Goal: Information Seeking & Learning: Learn about a topic

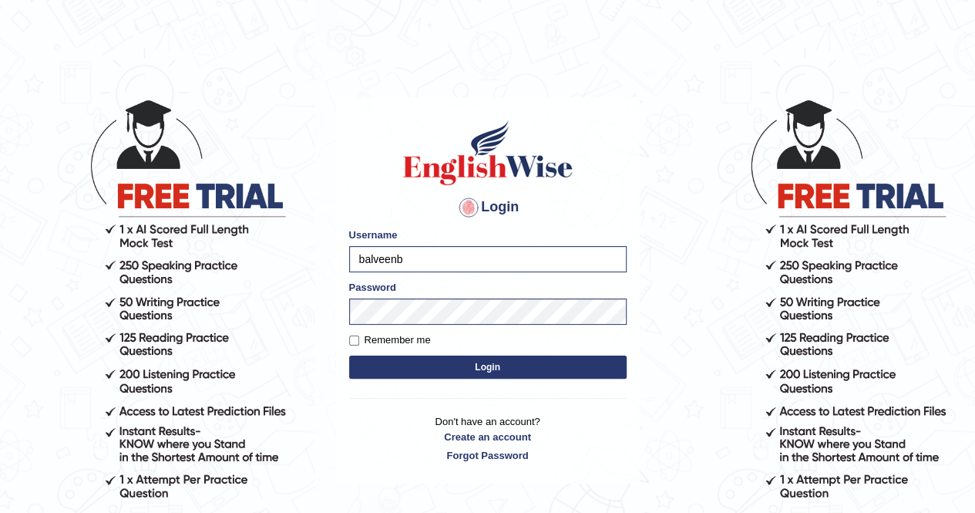
type input "[PERSON_NAME]"
click at [365, 338] on label "Remember me" at bounding box center [390, 339] width 82 height 15
click at [359, 338] on input "Remember me" at bounding box center [354, 340] width 10 height 10
checkbox input "true"
click at [432, 369] on button "Login" at bounding box center [487, 366] width 277 height 23
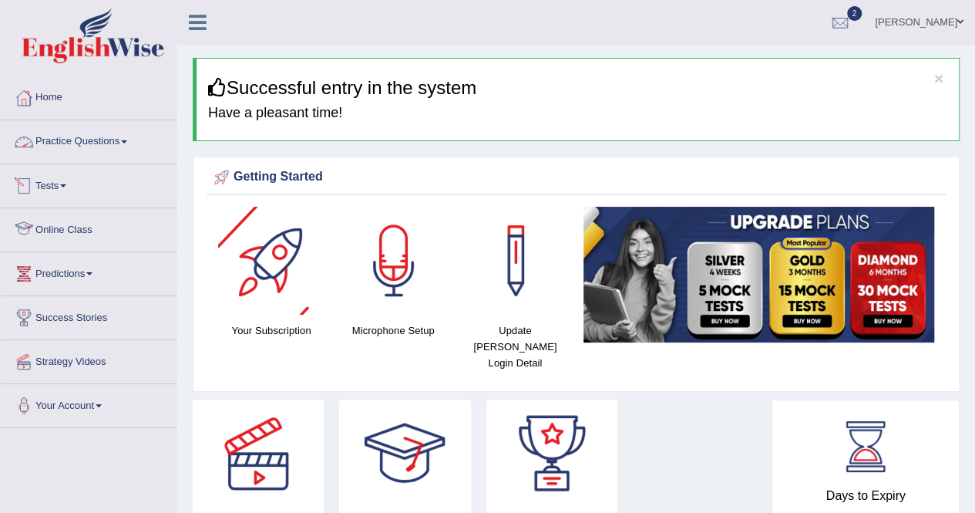
click at [74, 139] on link "Practice Questions" at bounding box center [89, 139] width 176 height 39
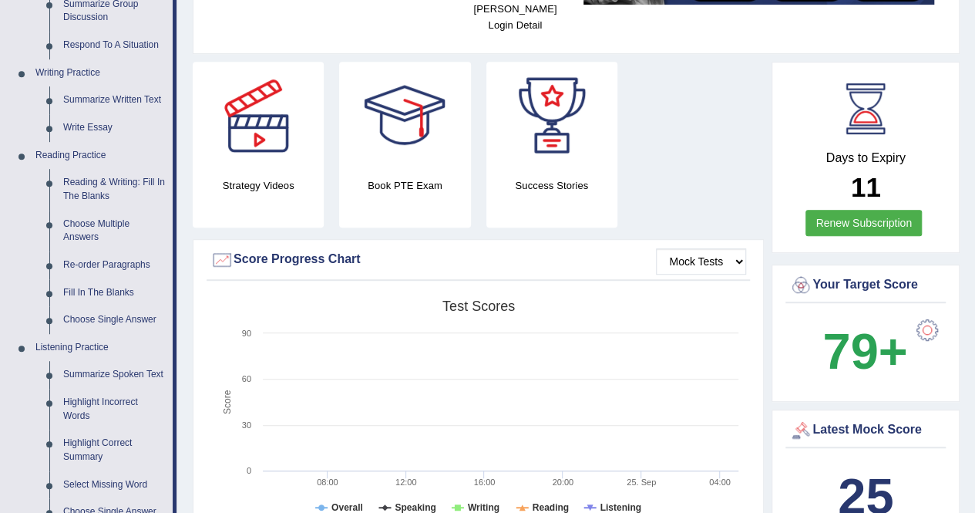
scroll to position [339, 0]
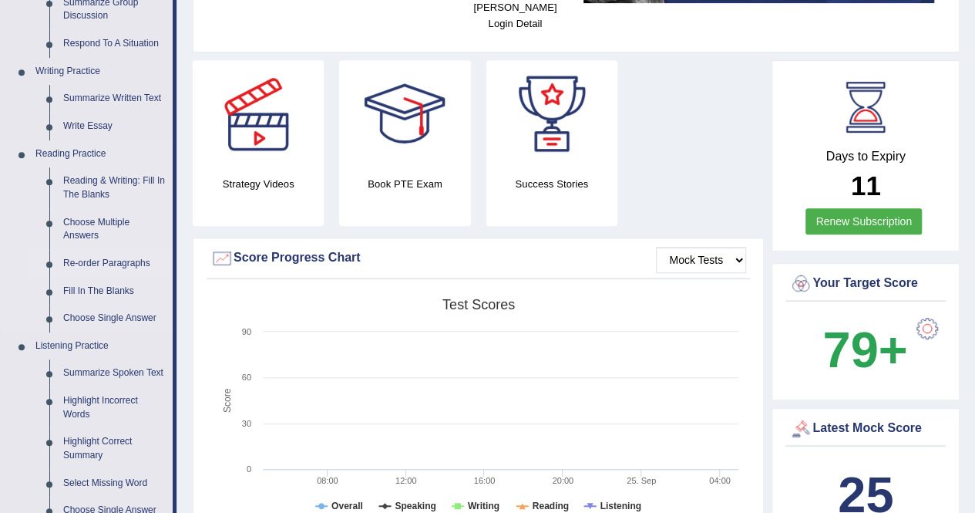
click at [89, 260] on link "Re-order Paragraphs" at bounding box center [114, 264] width 116 height 28
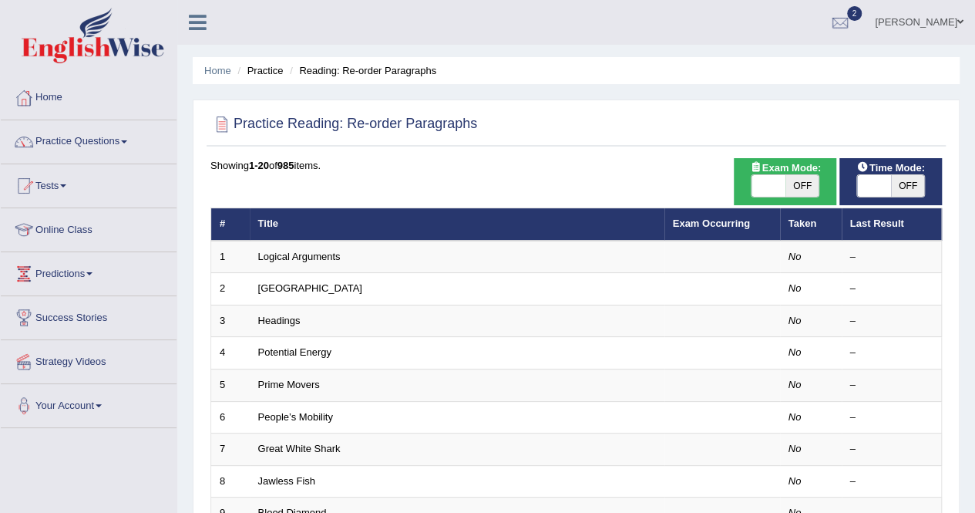
click at [786, 187] on span "OFF" at bounding box center [802, 186] width 34 height 22
checkbox input "true"
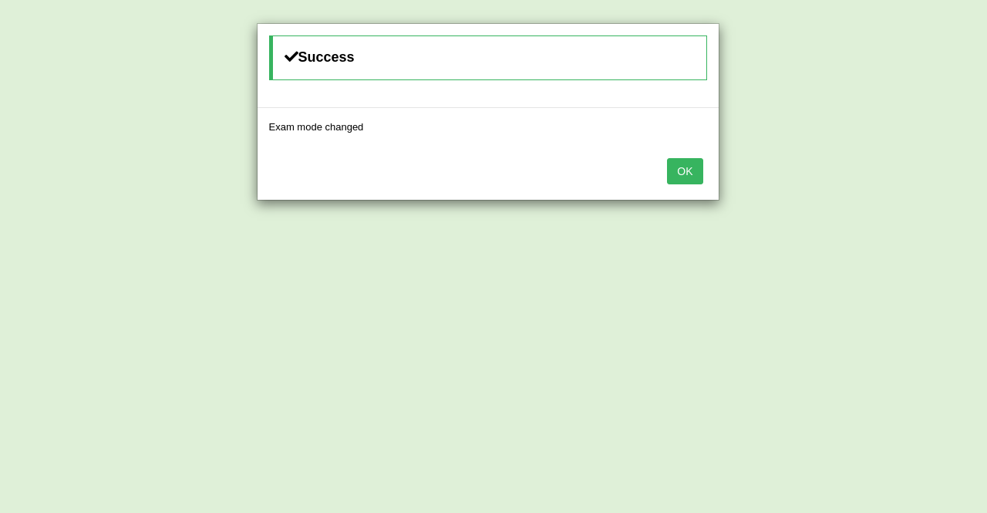
click at [674, 178] on button "OK" at bounding box center [684, 171] width 35 height 26
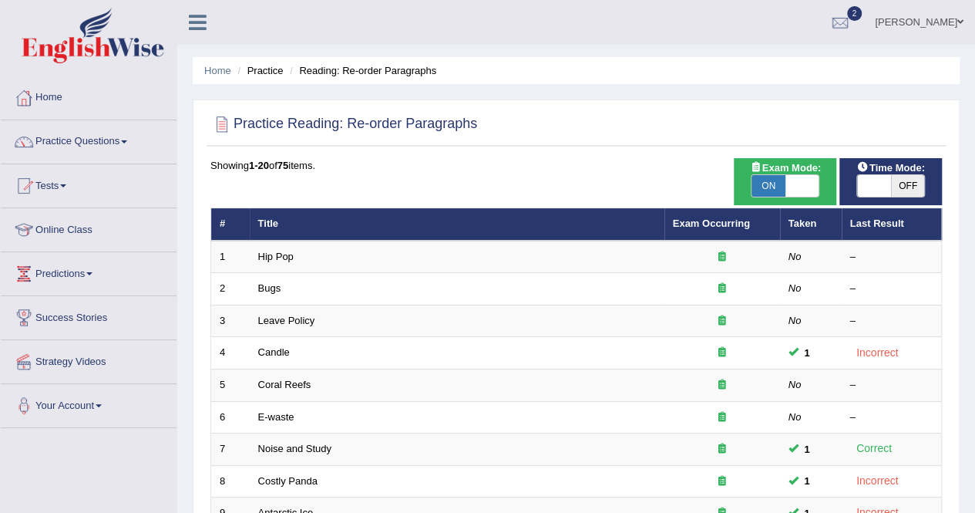
click at [904, 190] on span "OFF" at bounding box center [908, 186] width 34 height 22
checkbox input "true"
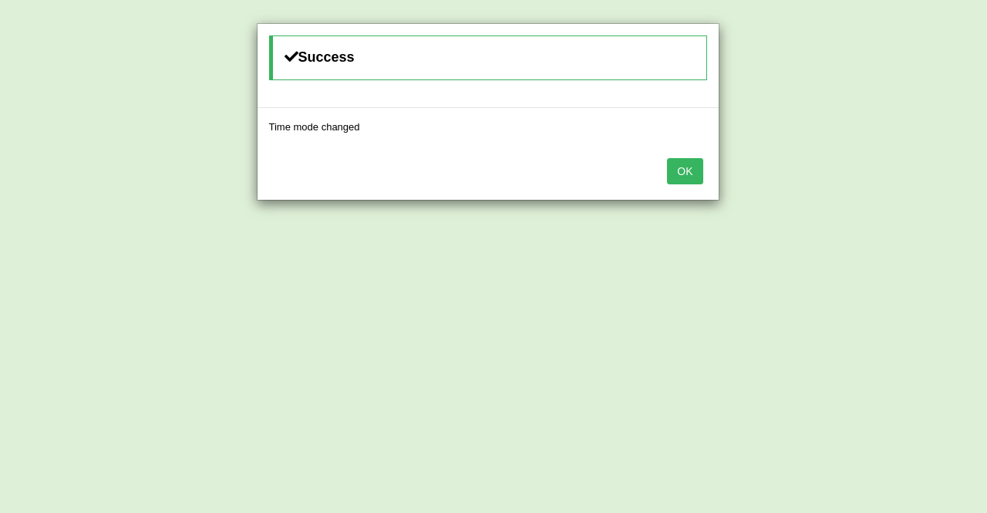
click at [683, 159] on button "OK" at bounding box center [684, 171] width 35 height 26
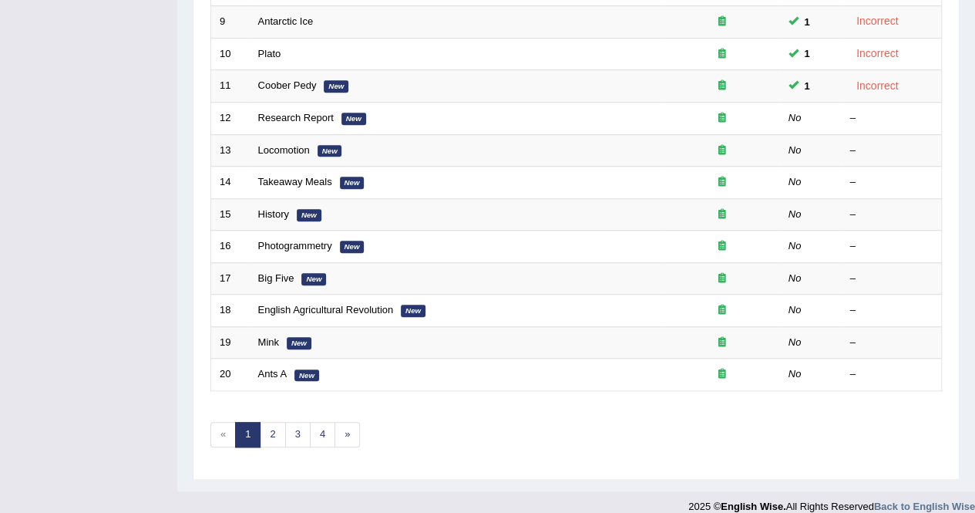
scroll to position [493, 0]
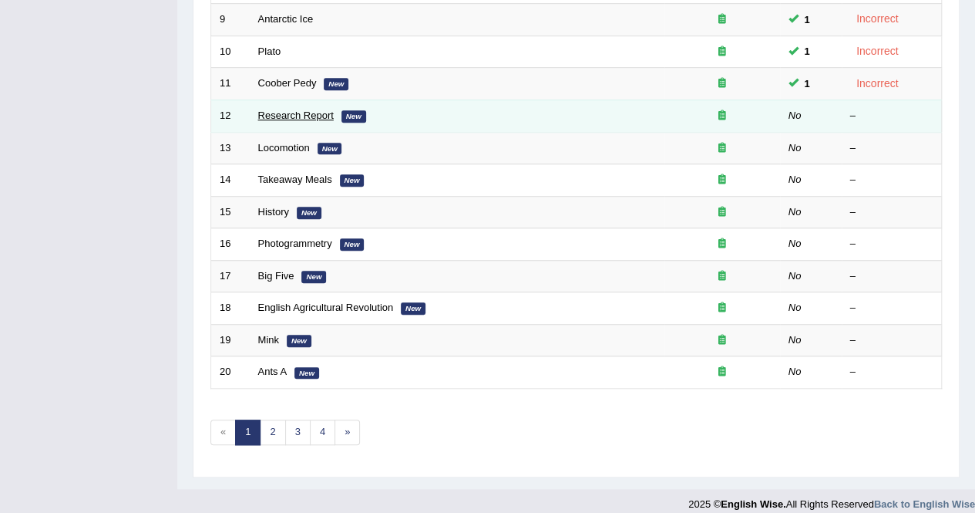
click at [304, 112] on link "Research Report" at bounding box center [296, 115] width 76 height 12
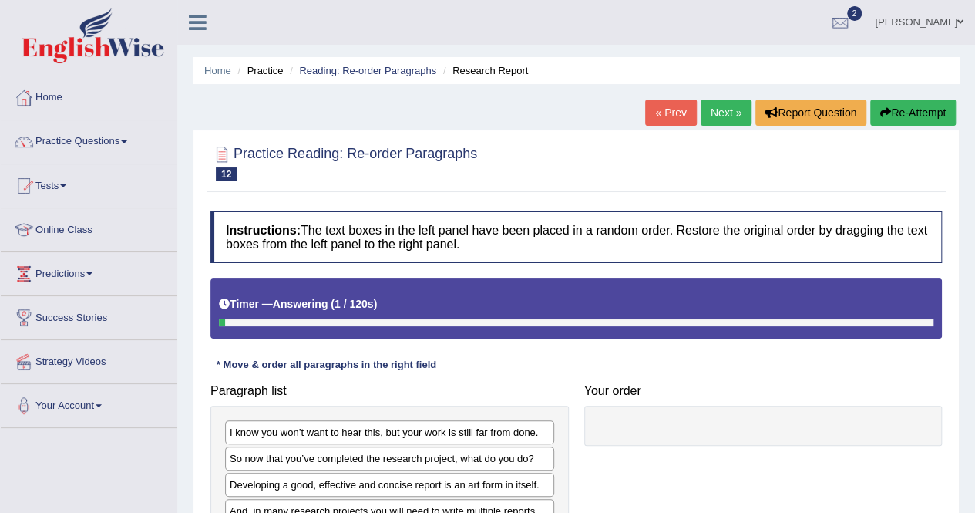
click at [516, 397] on div "Paragraph list I know you won’t want to hear this, but your work is still far f…" at bounding box center [390, 490] width 374 height 229
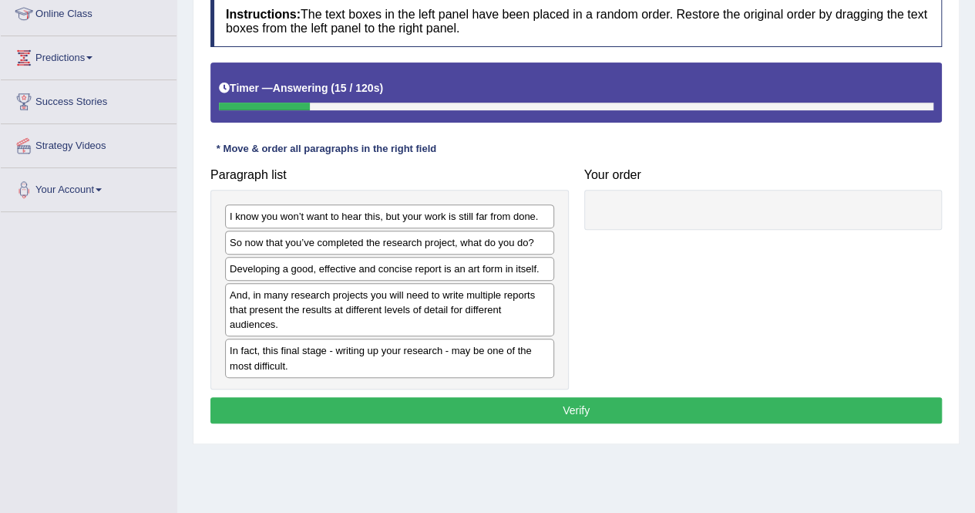
scroll to position [247, 0]
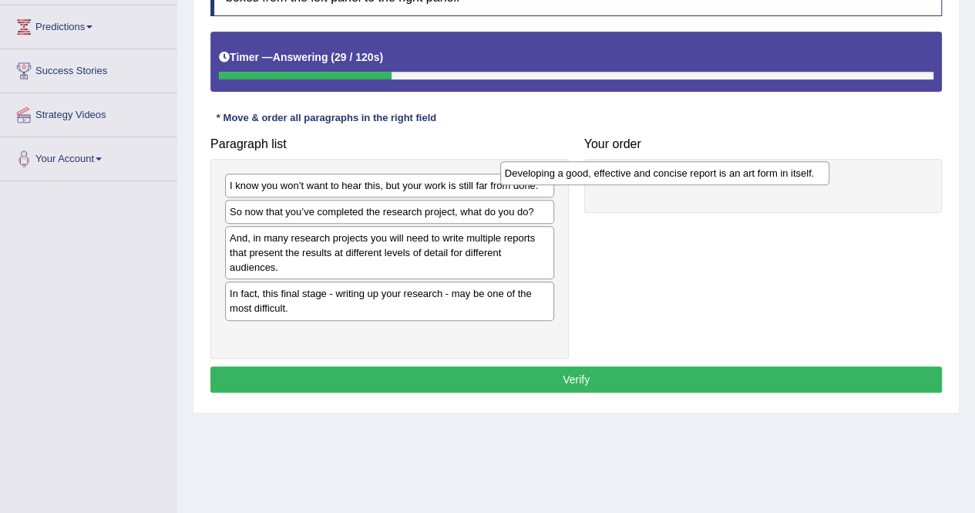
drag, startPoint x: 374, startPoint y: 234, endPoint x: 651, endPoint y: 169, distance: 284.9
click at [651, 169] on div "Developing a good, effective and concise report is an art form in itself." at bounding box center [664, 172] width 329 height 23
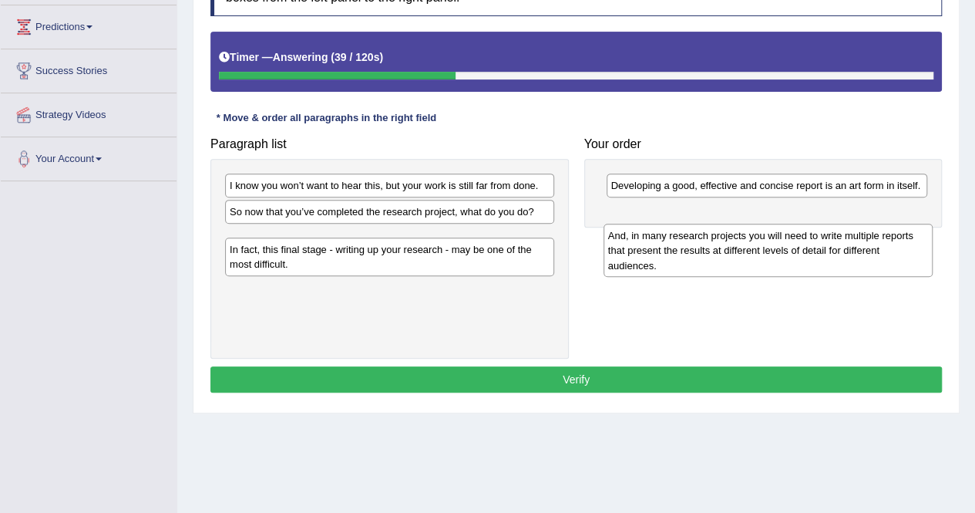
drag, startPoint x: 323, startPoint y: 253, endPoint x: 708, endPoint y: 218, distance: 386.1
click at [708, 224] on div "And, in many research projects you will need to write multiple reports that pre…" at bounding box center [767, 250] width 329 height 53
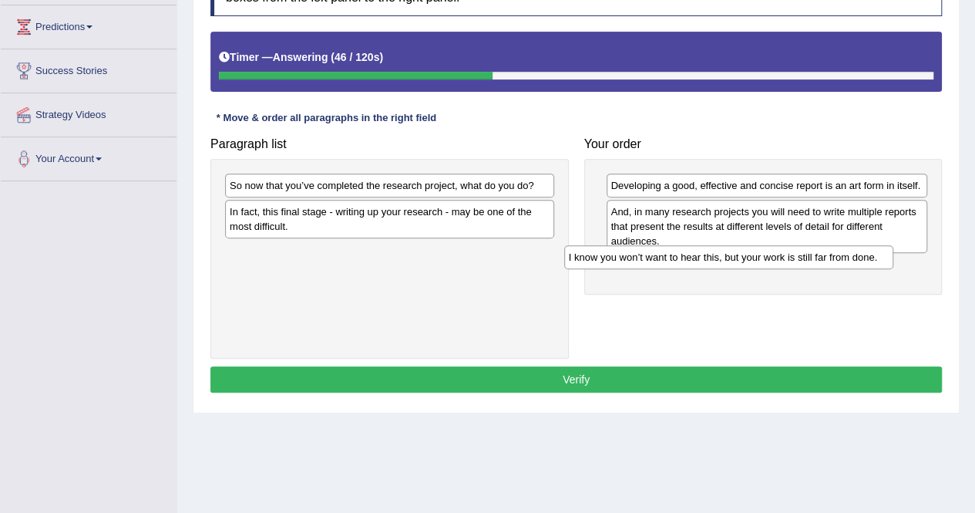
drag, startPoint x: 394, startPoint y: 187, endPoint x: 734, endPoint y: 259, distance: 347.4
click at [734, 259] on div "I know you won’t want to hear this, but your work is still far from done." at bounding box center [728, 256] width 329 height 23
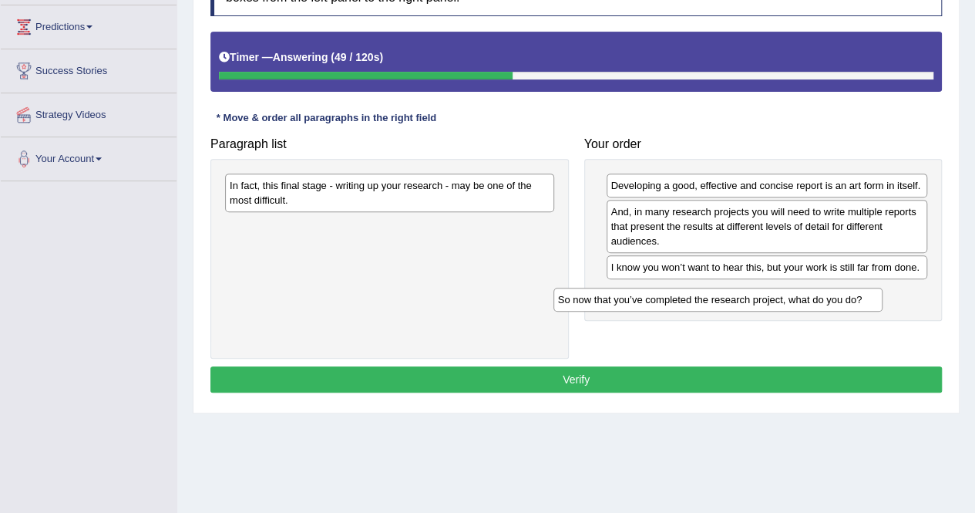
drag, startPoint x: 378, startPoint y: 180, endPoint x: 708, endPoint y: 296, distance: 349.5
click at [708, 296] on div "So now that you’ve completed the research project, what do you do?" at bounding box center [717, 298] width 329 height 23
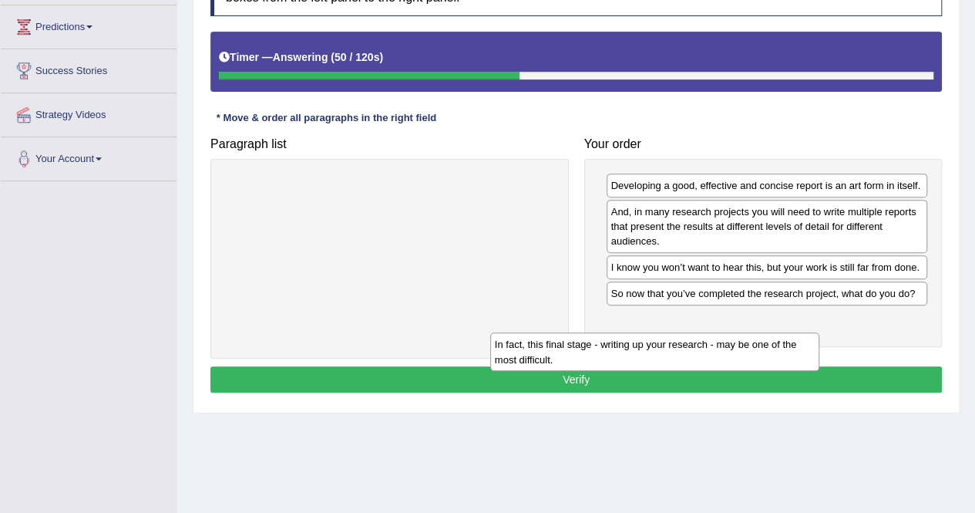
drag, startPoint x: 419, startPoint y: 188, endPoint x: 708, endPoint y: 354, distance: 332.5
click at [708, 354] on div "In fact, this final stage - writing up your research - may be one of the most d…" at bounding box center [654, 351] width 329 height 39
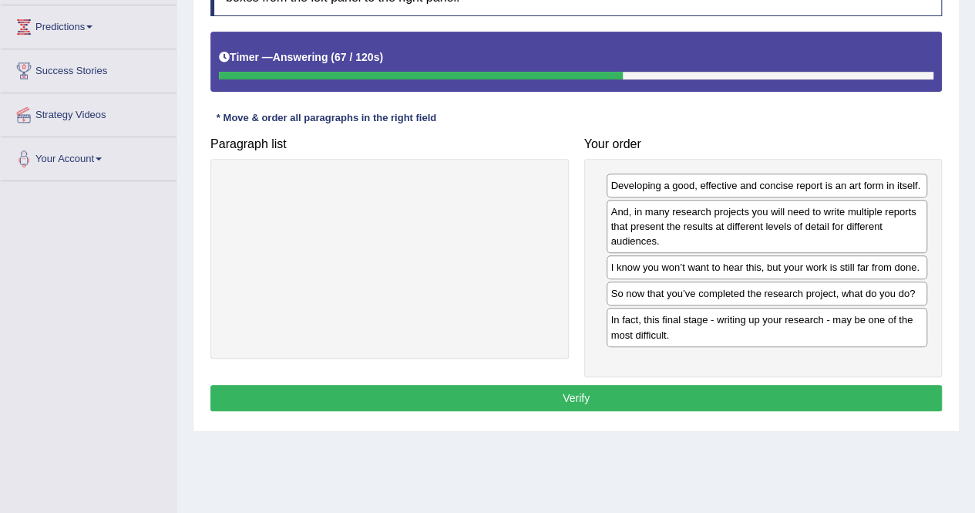
drag, startPoint x: 749, startPoint y: 297, endPoint x: 758, endPoint y: 351, distance: 54.0
drag, startPoint x: 712, startPoint y: 289, endPoint x: 677, endPoint y: 237, distance: 62.2
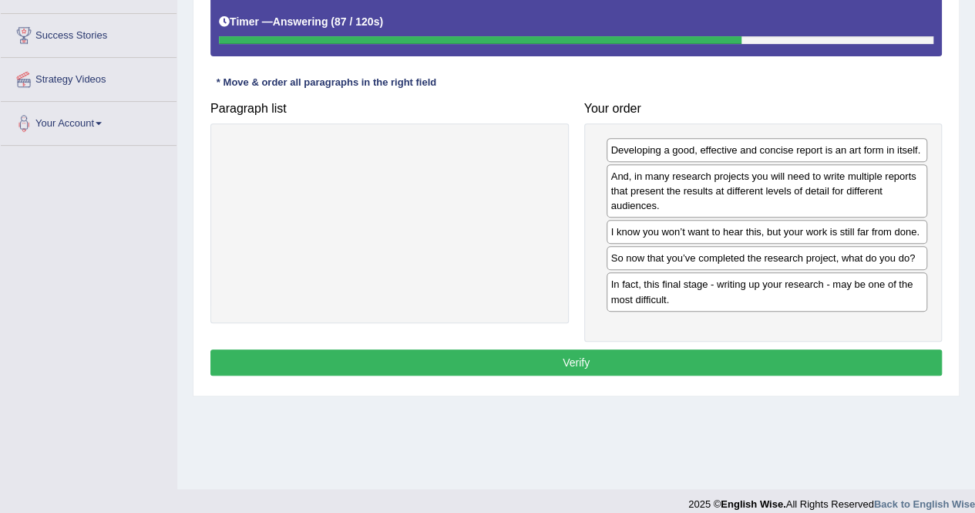
scroll to position [279, 0]
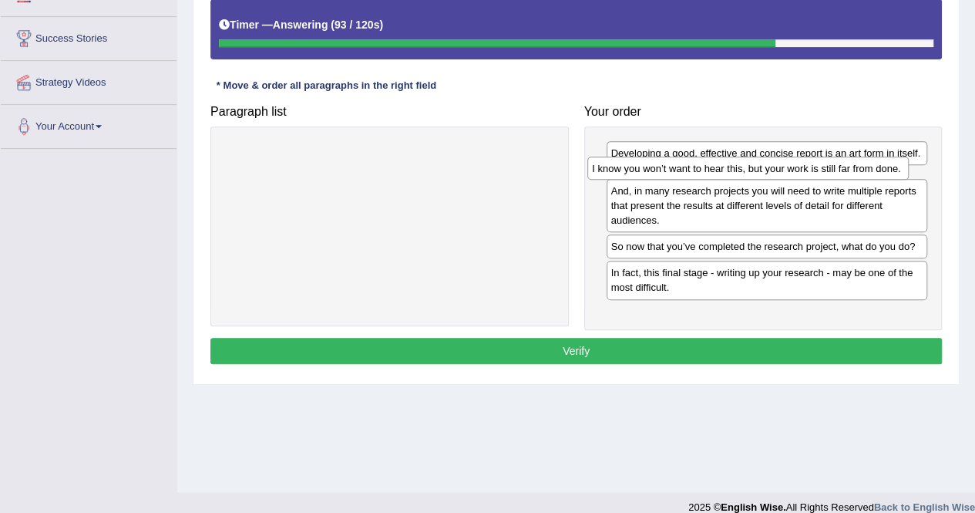
drag, startPoint x: 714, startPoint y: 239, endPoint x: 700, endPoint y: 183, distance: 58.1
click at [700, 180] on div "I know you won’t want to hear this, but your work is still far from done." at bounding box center [747, 167] width 321 height 23
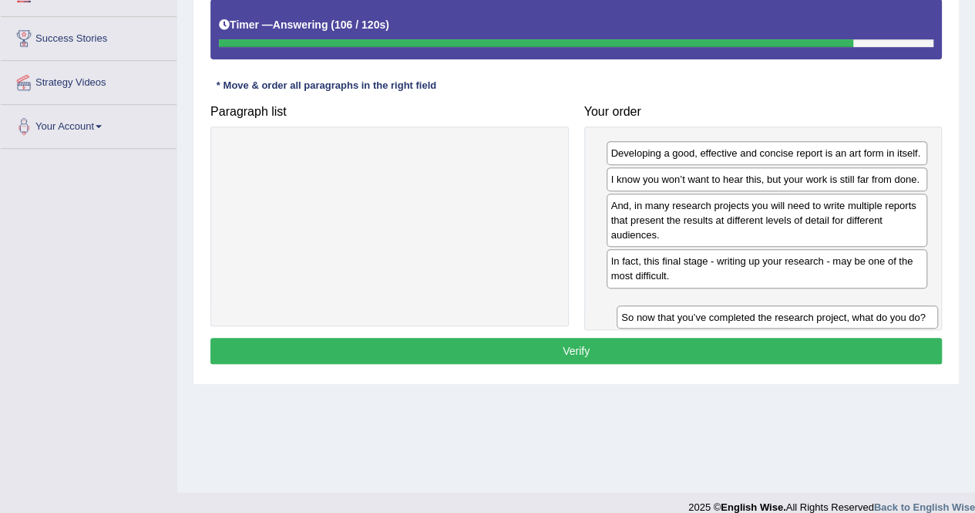
drag, startPoint x: 725, startPoint y: 260, endPoint x: 724, endPoint y: 304, distance: 44.7
click at [724, 305] on div "So now that you’ve completed the research project, what do you do?" at bounding box center [777, 316] width 321 height 23
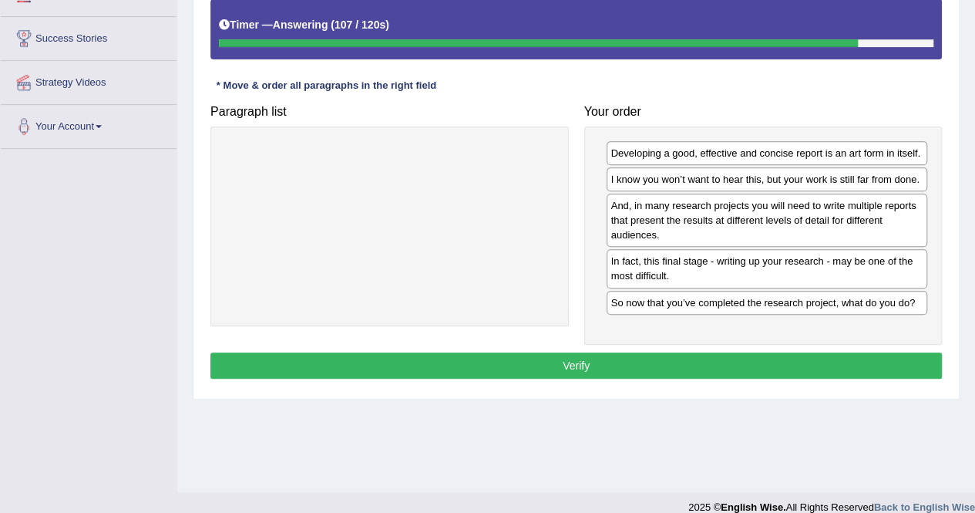
click at [661, 343] on div "Instructions: The text boxes in the left panel have been placed in a random ord…" at bounding box center [576, 157] width 739 height 466
click at [631, 365] on button "Verify" at bounding box center [575, 365] width 731 height 26
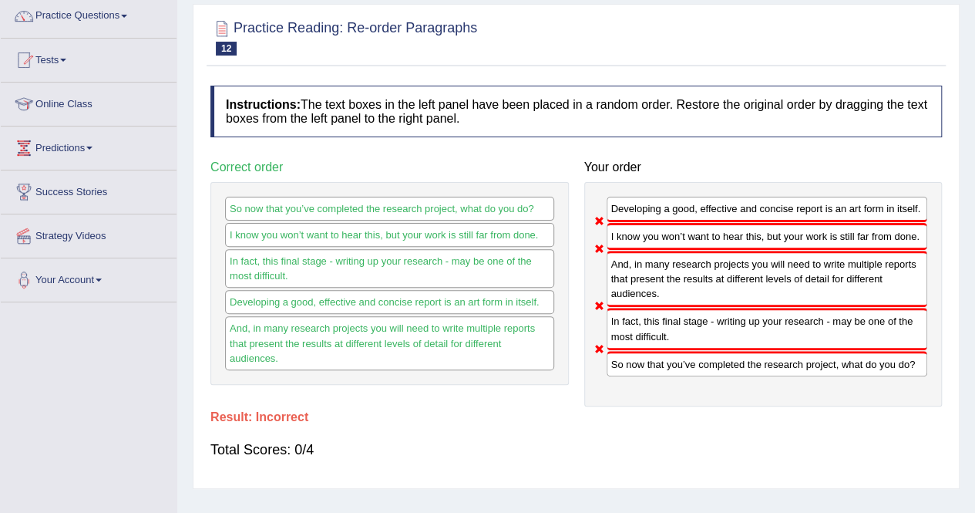
scroll to position [125, 0]
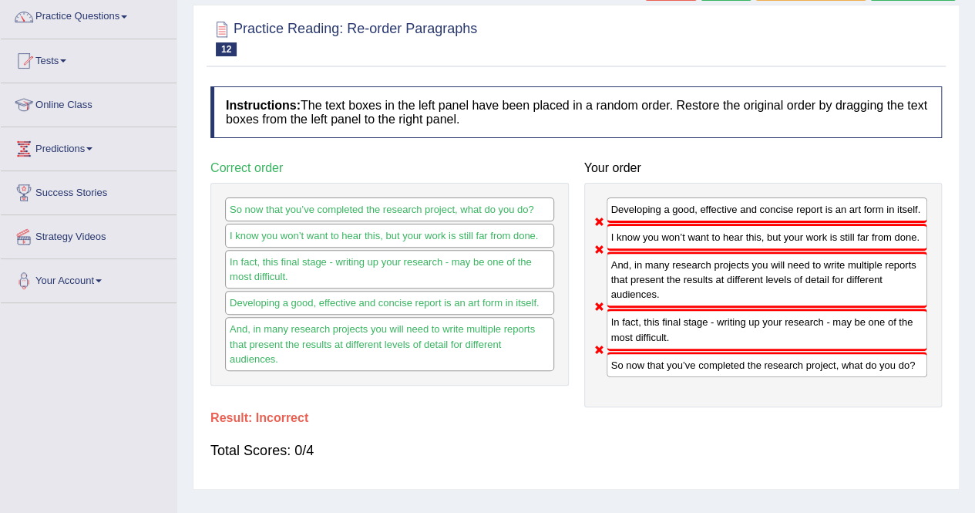
click at [553, 349] on div "So now that you’ve completed the research project, what do you do? I know you w…" at bounding box center [389, 284] width 358 height 203
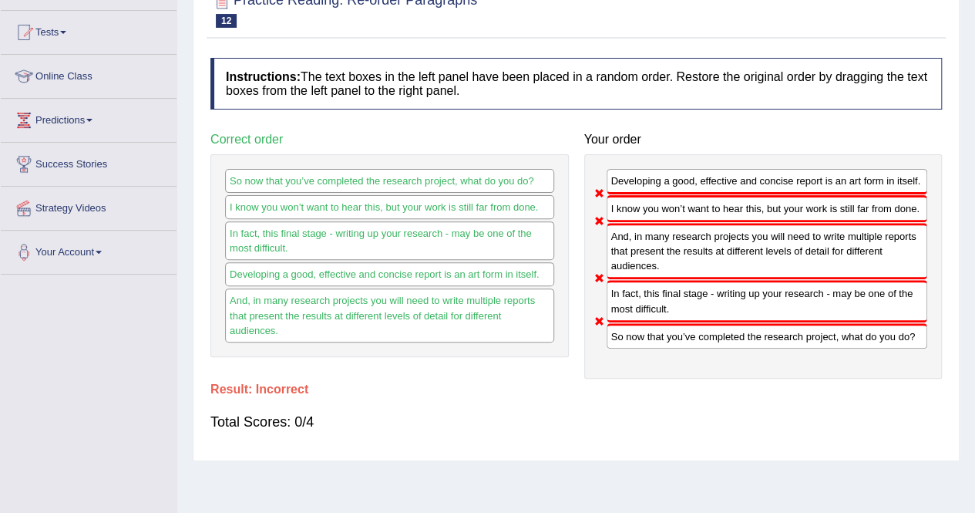
scroll to position [156, 0]
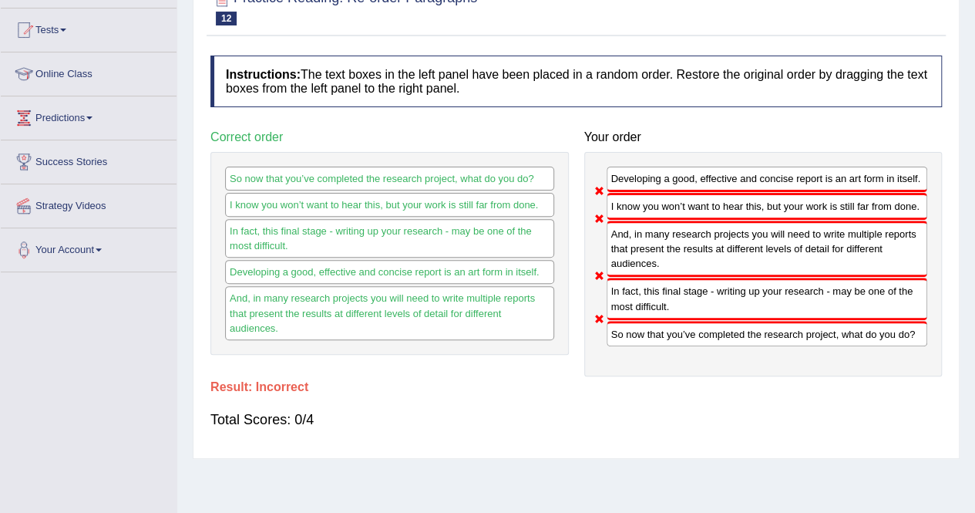
click at [501, 384] on h4 "Result:" at bounding box center [575, 387] width 731 height 14
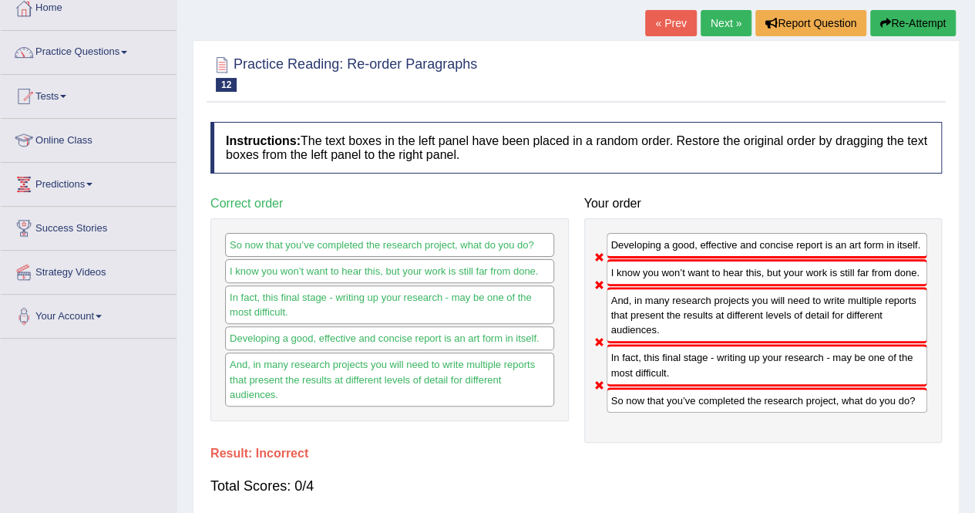
scroll to position [80, 0]
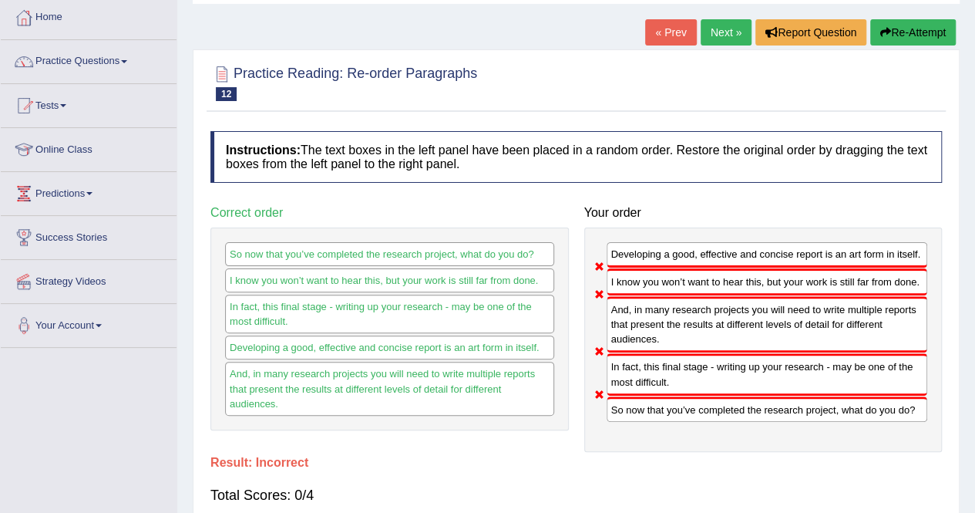
click at [686, 147] on h4 "Instructions: The text boxes in the left panel have been placed in a random ord…" at bounding box center [575, 157] width 731 height 52
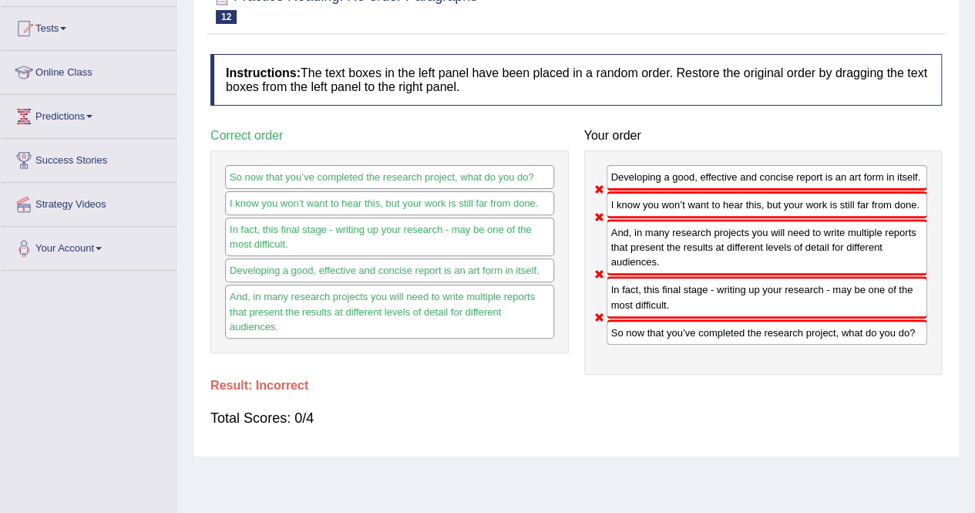
scroll to position [157, 0]
click at [635, 425] on div "Total Scores: 0/4" at bounding box center [575, 417] width 731 height 37
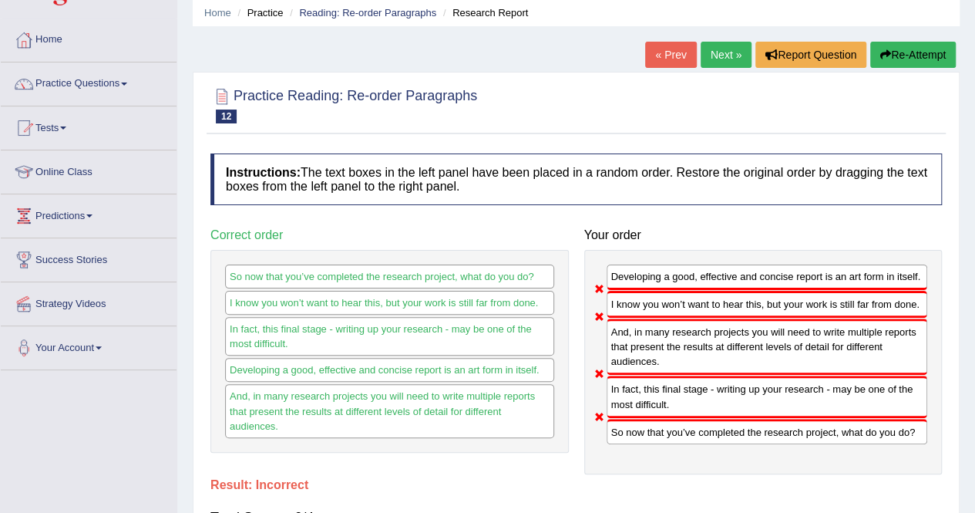
scroll to position [34, 0]
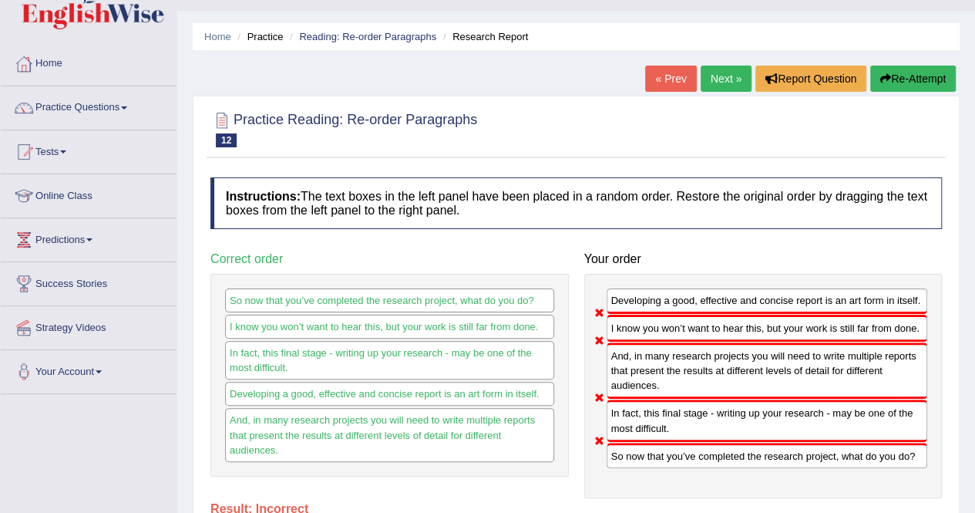
click at [712, 86] on link "Next »" at bounding box center [726, 79] width 51 height 26
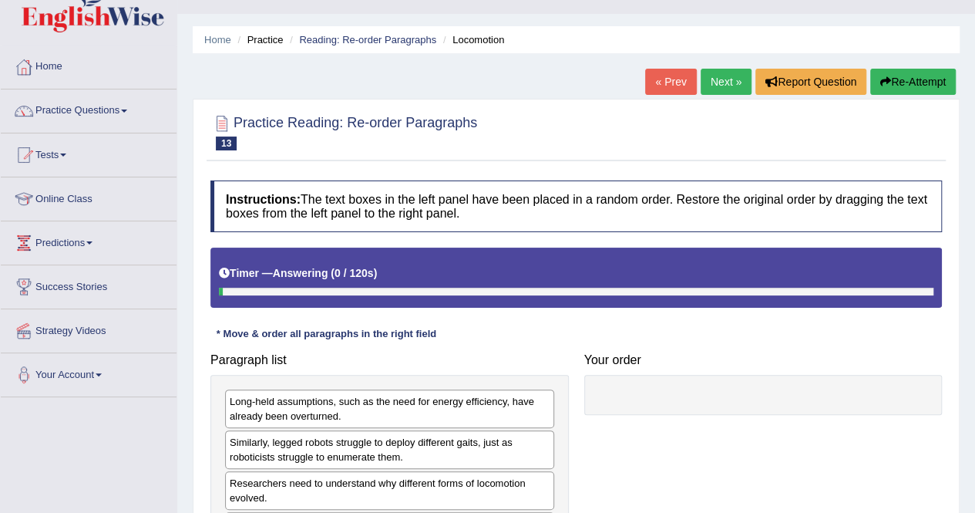
scroll to position [58, 0]
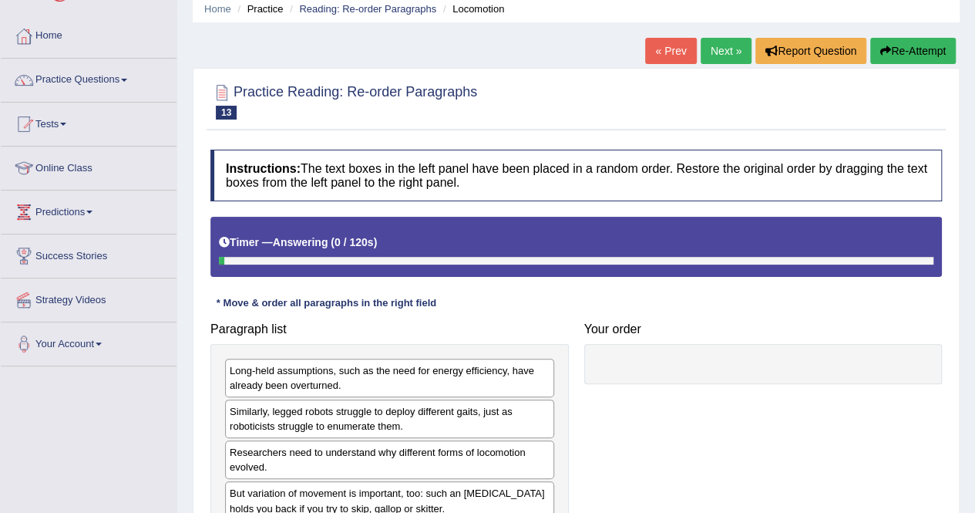
click at [498, 314] on div "Instructions: The text boxes in the left panel have been placed in a random ord…" at bounding box center [576, 360] width 739 height 437
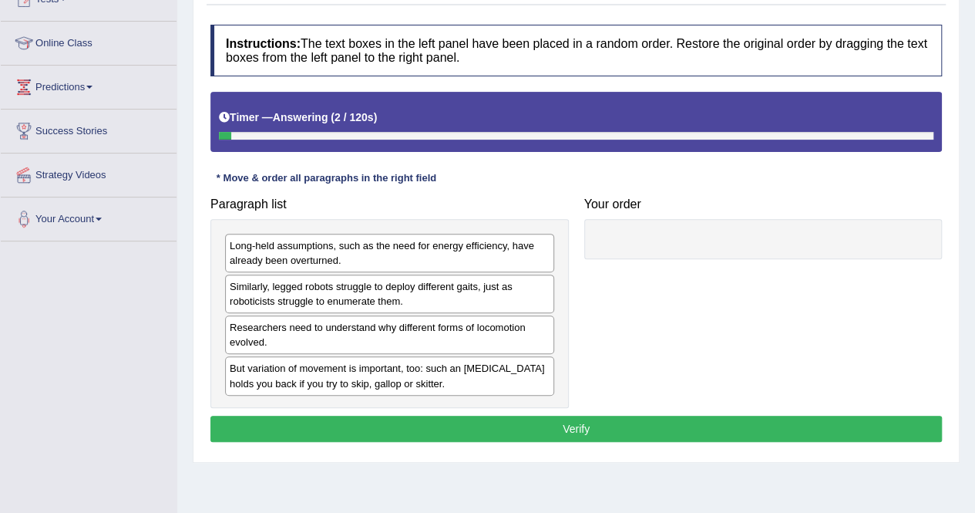
scroll to position [185, 0]
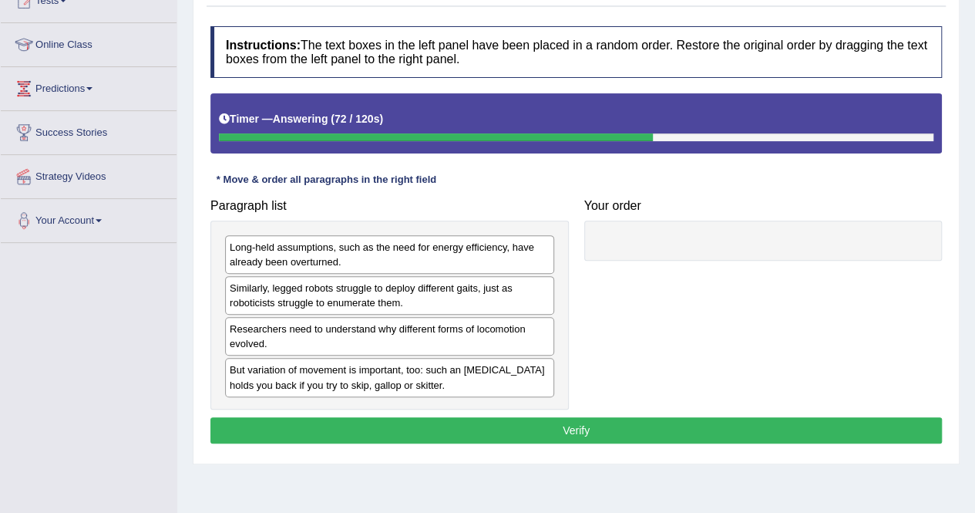
drag, startPoint x: 291, startPoint y: 246, endPoint x: 518, endPoint y: 243, distance: 226.6
drag, startPoint x: 321, startPoint y: 261, endPoint x: 470, endPoint y: 259, distance: 148.8
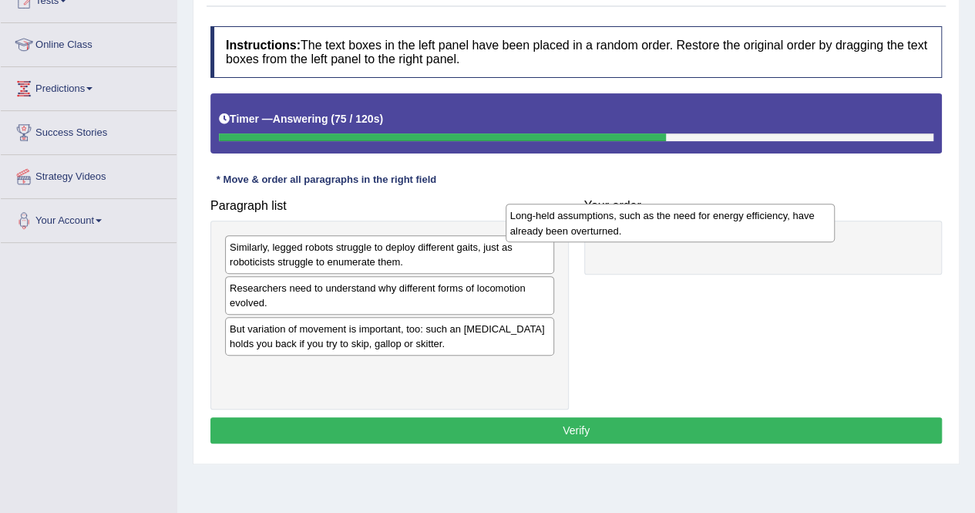
drag, startPoint x: 444, startPoint y: 261, endPoint x: 724, endPoint y: 232, distance: 282.1
click at [724, 232] on div "Long-held assumptions, such as the need for energy efficiency, have already bee…" at bounding box center [670, 222] width 329 height 39
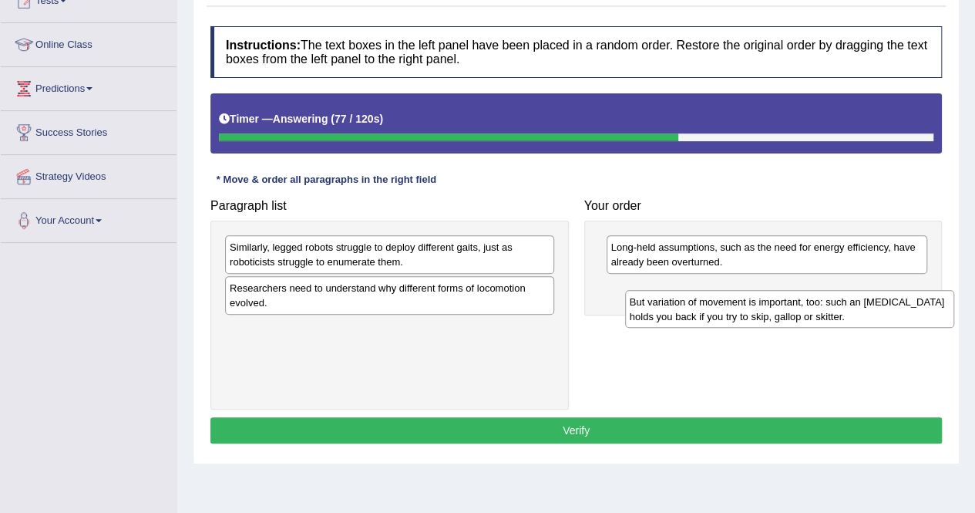
drag, startPoint x: 339, startPoint y: 328, endPoint x: 728, endPoint y: 297, distance: 389.6
click at [728, 297] on div "But variation of movement is important, too: such an ankle brace holds you back…" at bounding box center [789, 309] width 329 height 39
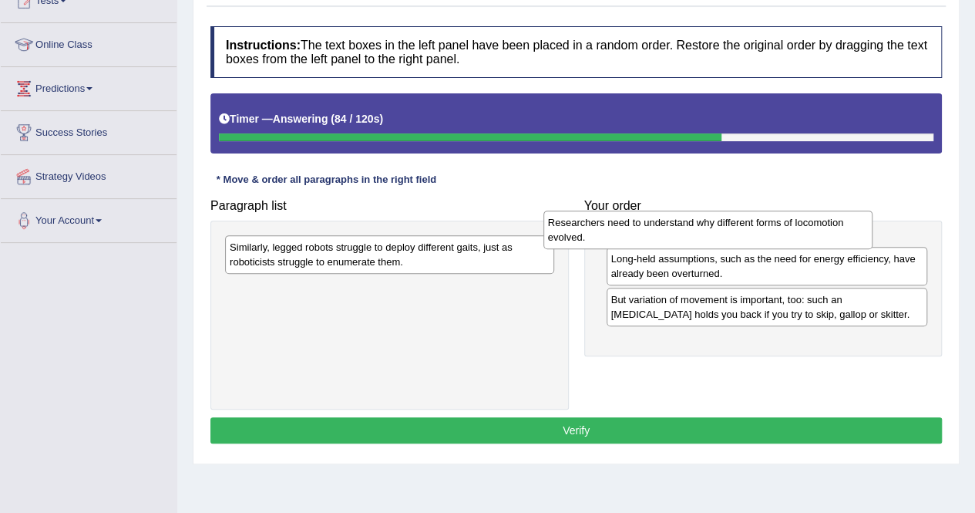
drag, startPoint x: 348, startPoint y: 297, endPoint x: 667, endPoint y: 232, distance: 324.8
click at [667, 232] on div "Researchers need to understand why different forms of locomotion evolved." at bounding box center [707, 229] width 329 height 39
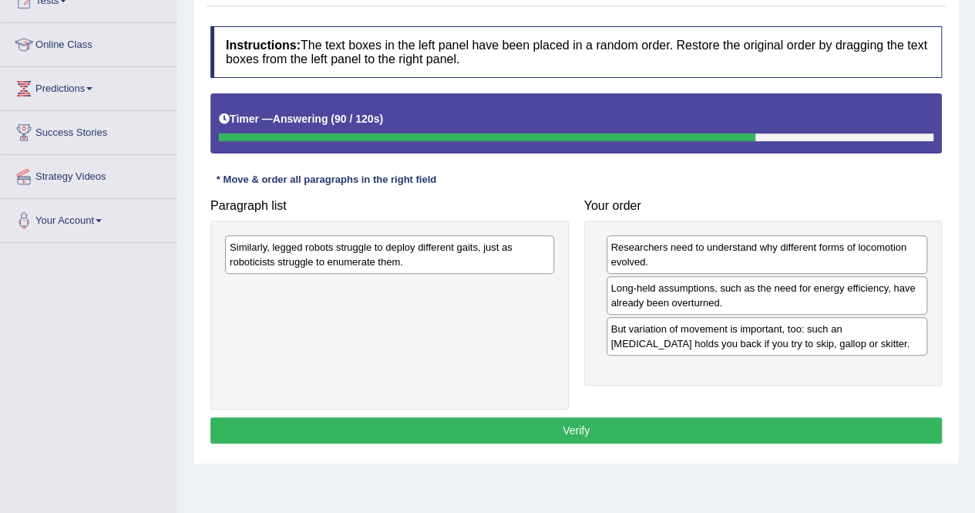
drag, startPoint x: 359, startPoint y: 264, endPoint x: 484, endPoint y: 303, distance: 130.9
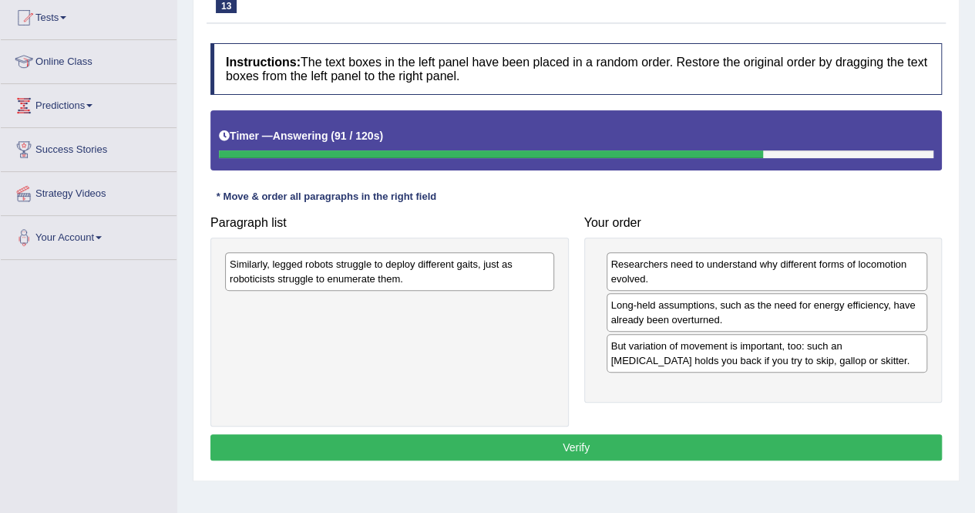
scroll to position [166, 0]
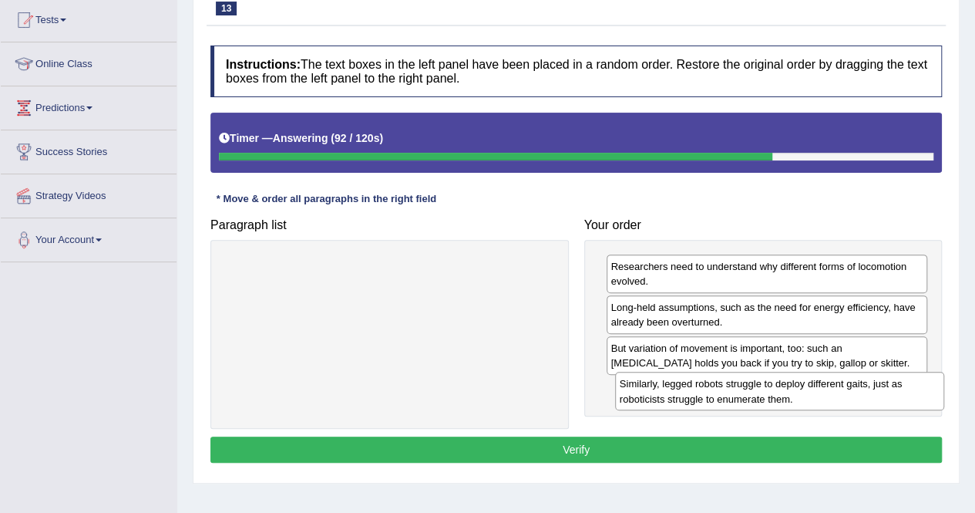
drag, startPoint x: 361, startPoint y: 266, endPoint x: 750, endPoint y: 384, distance: 406.7
click at [750, 384] on div "Similarly, legged robots struggle to deploy different gaits, just as roboticist…" at bounding box center [779, 390] width 329 height 39
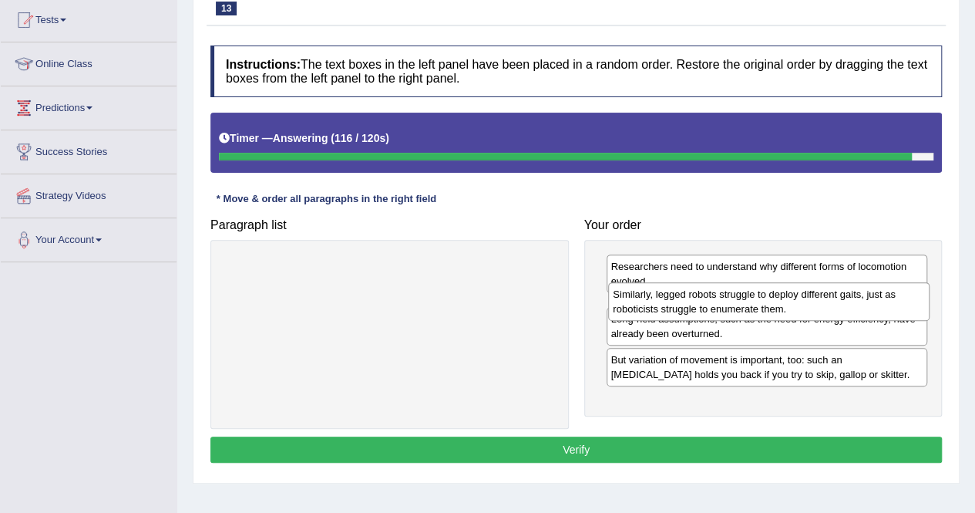
drag, startPoint x: 647, startPoint y: 400, endPoint x: 650, endPoint y: 306, distance: 94.1
click at [650, 306] on div "Similarly, legged robots struggle to deploy different gaits, just as roboticist…" at bounding box center [768, 301] width 321 height 39
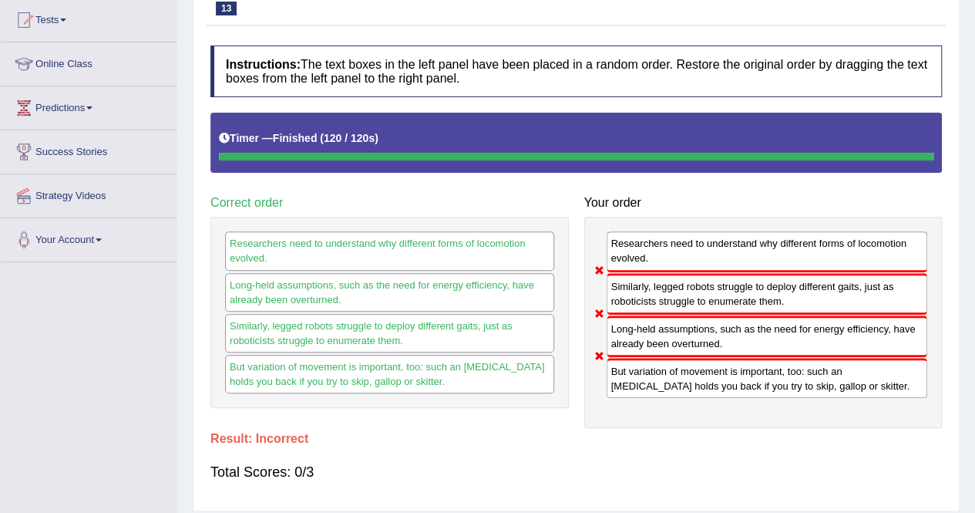
click at [687, 487] on div "Instructions: The text boxes in the left panel have been placed in a random ord…" at bounding box center [576, 270] width 739 height 465
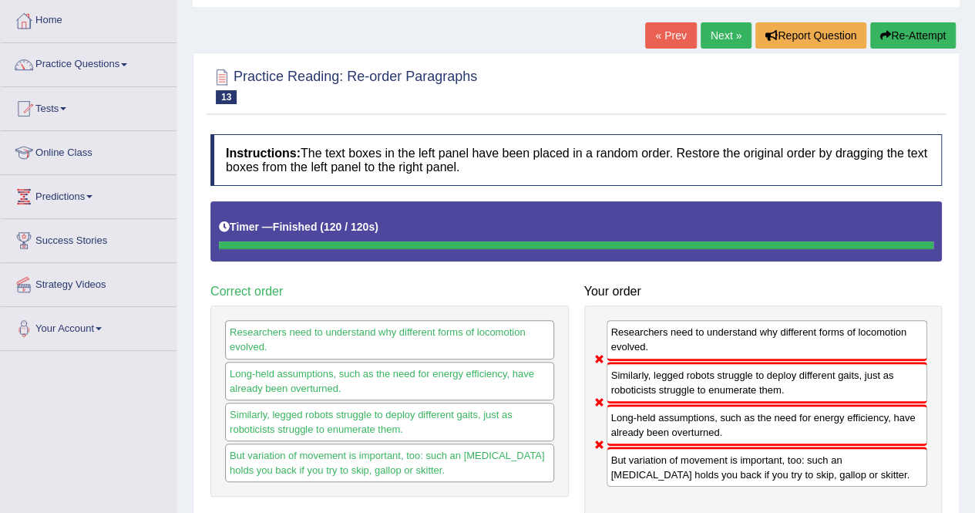
scroll to position [0, 0]
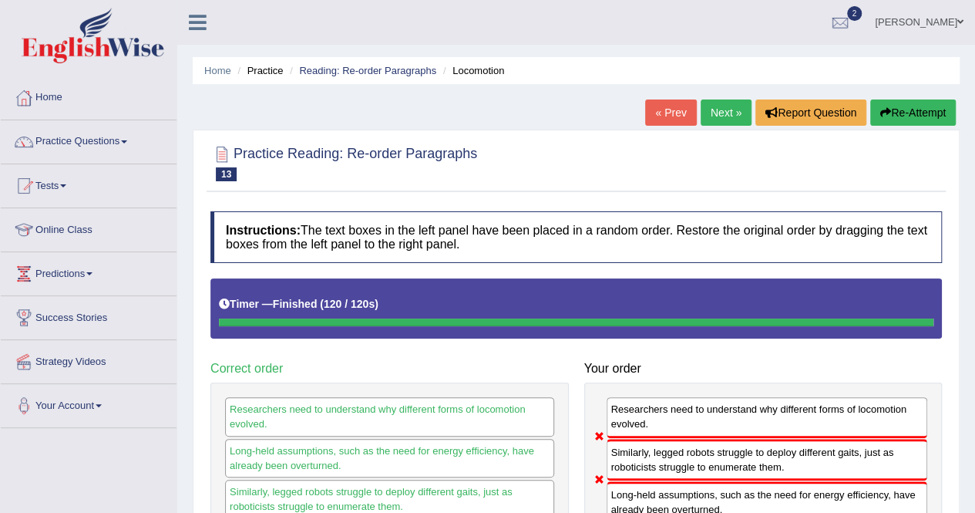
click at [718, 115] on link "Next »" at bounding box center [726, 112] width 51 height 26
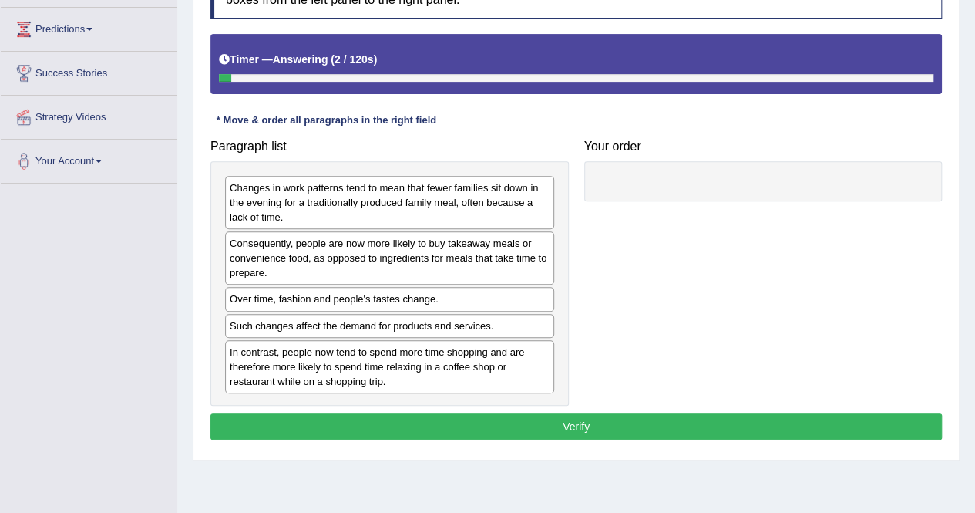
scroll to position [247, 0]
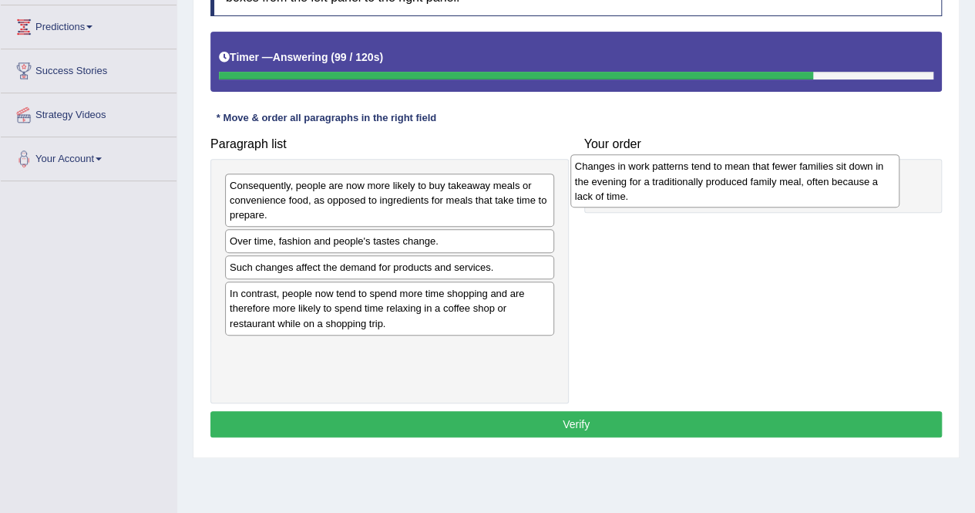
drag, startPoint x: 313, startPoint y: 195, endPoint x: 661, endPoint y: 175, distance: 348.9
click at [661, 175] on div "Changes in work patterns tend to mean that fewer families sit down in the eveni…" at bounding box center [734, 180] width 329 height 53
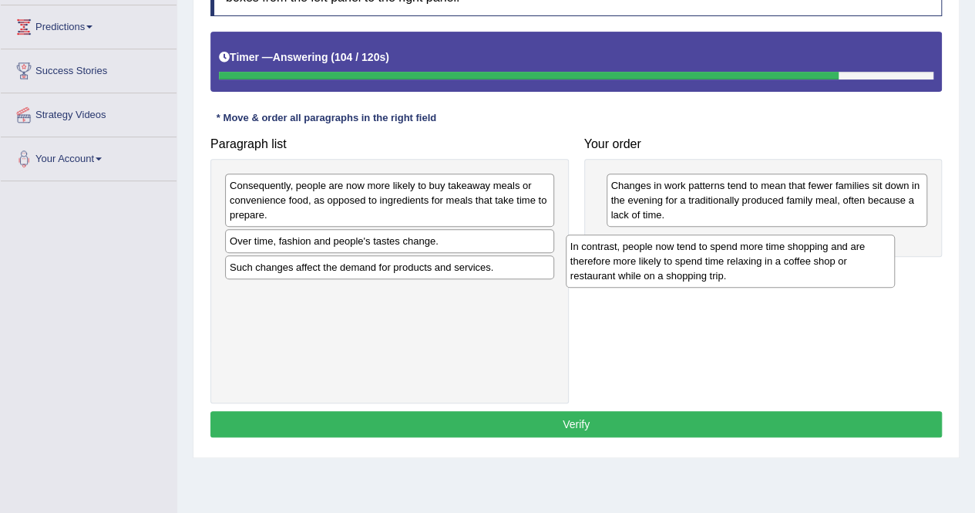
drag, startPoint x: 371, startPoint y: 305, endPoint x: 719, endPoint y: 257, distance: 351.0
click at [719, 257] on div "In contrast, people now tend to spend more time shopping and are therefore more…" at bounding box center [730, 260] width 329 height 53
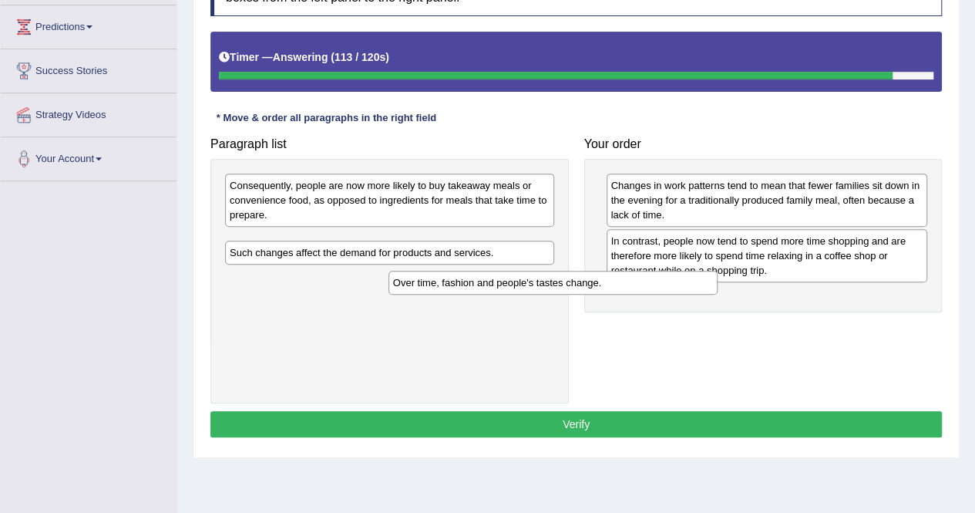
drag, startPoint x: 496, startPoint y: 235, endPoint x: 726, endPoint y: 287, distance: 235.4
click at [718, 287] on div "Over time, fashion and people's tastes change." at bounding box center [552, 282] width 329 height 23
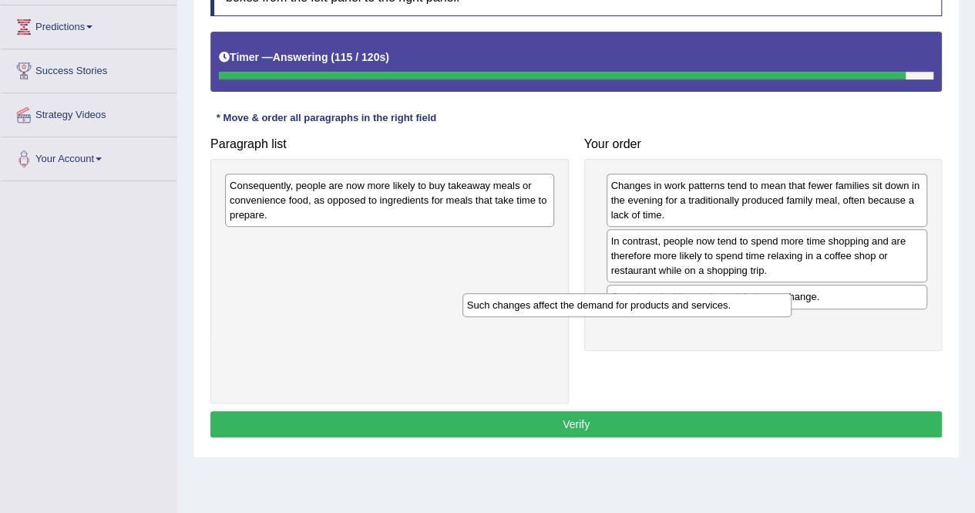
drag, startPoint x: 402, startPoint y: 244, endPoint x: 666, endPoint y: 323, distance: 275.8
click at [666, 316] on div "Such changes affect the demand for products and services." at bounding box center [626, 304] width 329 height 23
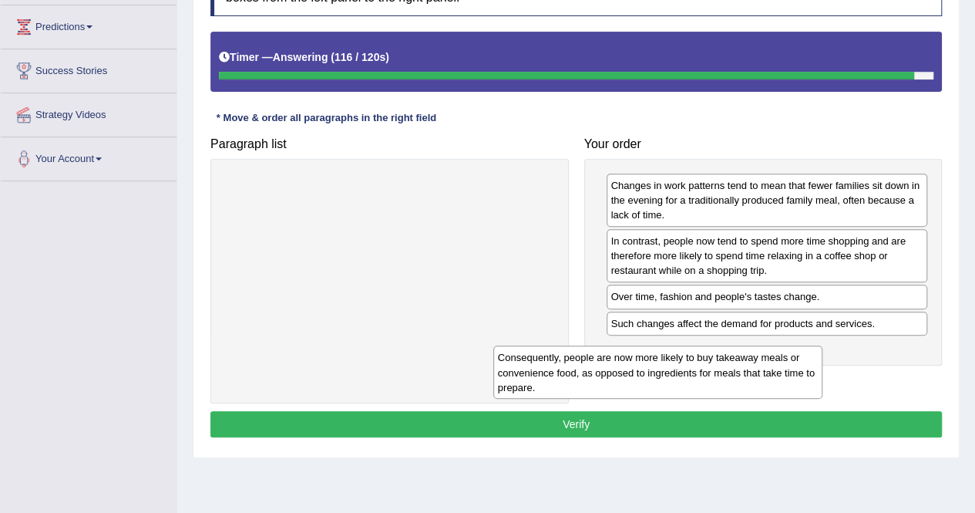
drag, startPoint x: 464, startPoint y: 187, endPoint x: 755, endPoint y: 348, distance: 332.2
click at [755, 348] on div "Consequently, people are now more likely to buy takeaway meals or convenience f…" at bounding box center [657, 371] width 329 height 53
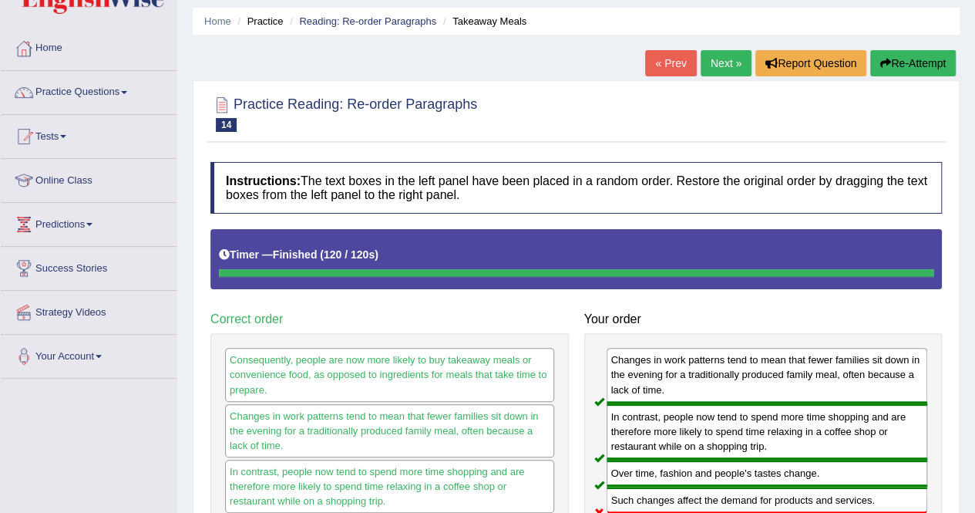
scroll to position [46, 0]
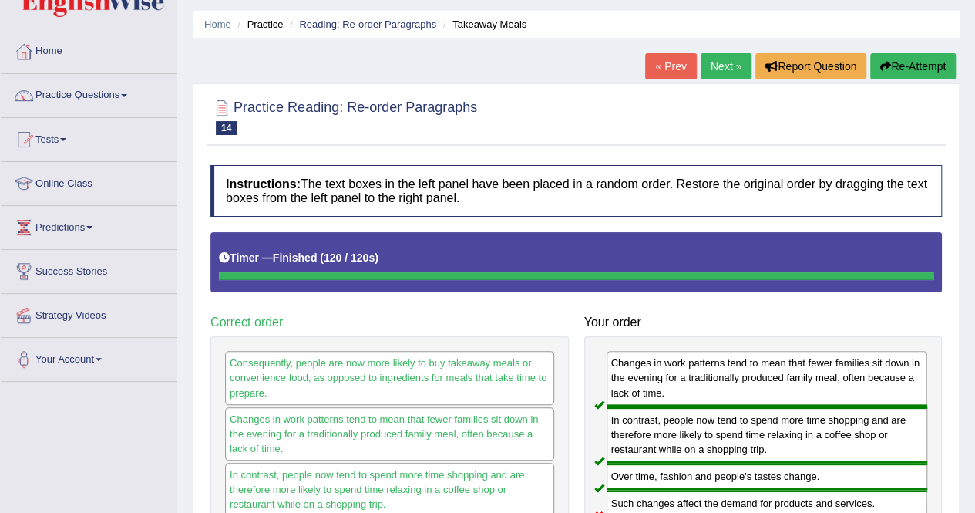
click at [714, 72] on link "Next »" at bounding box center [726, 66] width 51 height 26
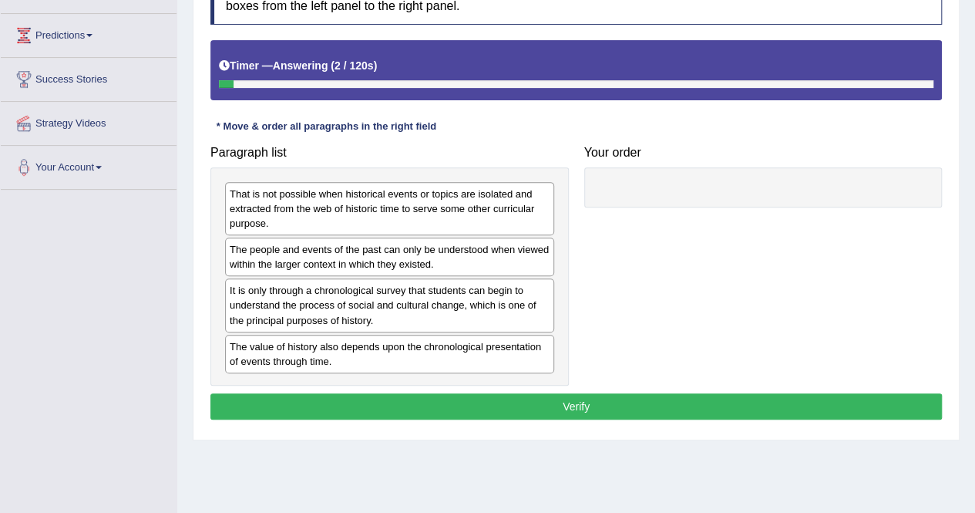
scroll to position [216, 0]
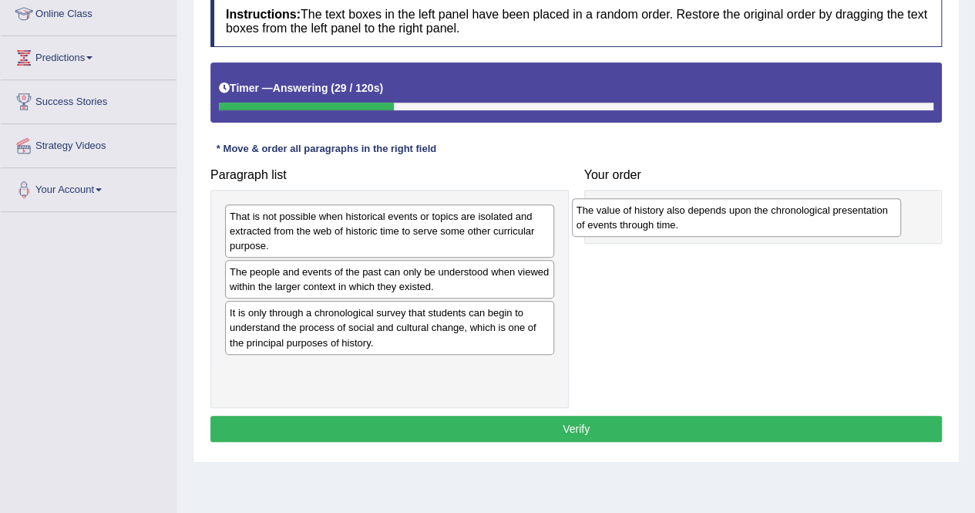
drag, startPoint x: 342, startPoint y: 380, endPoint x: 686, endPoint y: 209, distance: 384.0
click at [686, 209] on div "The value of history also depends upon the chronological presentation of events…" at bounding box center [736, 217] width 329 height 39
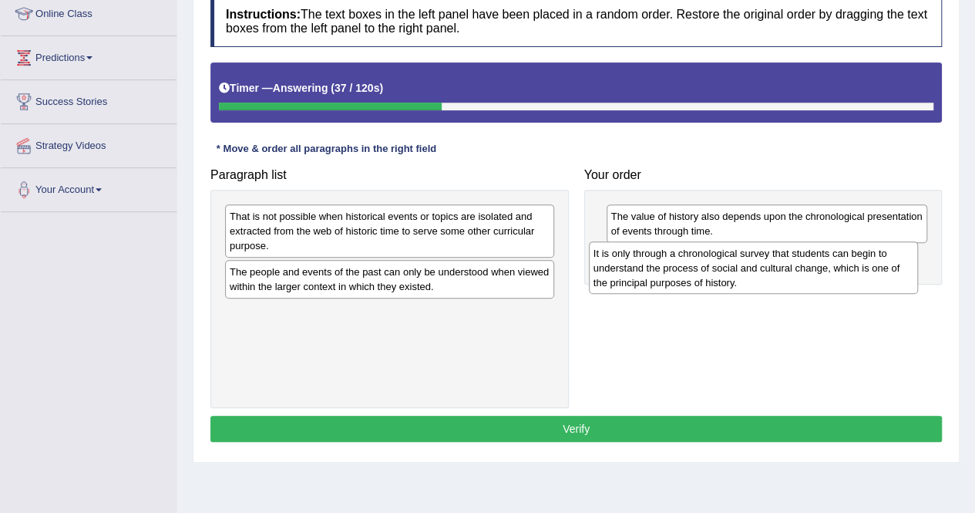
drag, startPoint x: 355, startPoint y: 331, endPoint x: 718, endPoint y: 271, distance: 368.6
click at [718, 271] on div "It is only through a chronological survey that students can begin to understand…" at bounding box center [753, 267] width 329 height 53
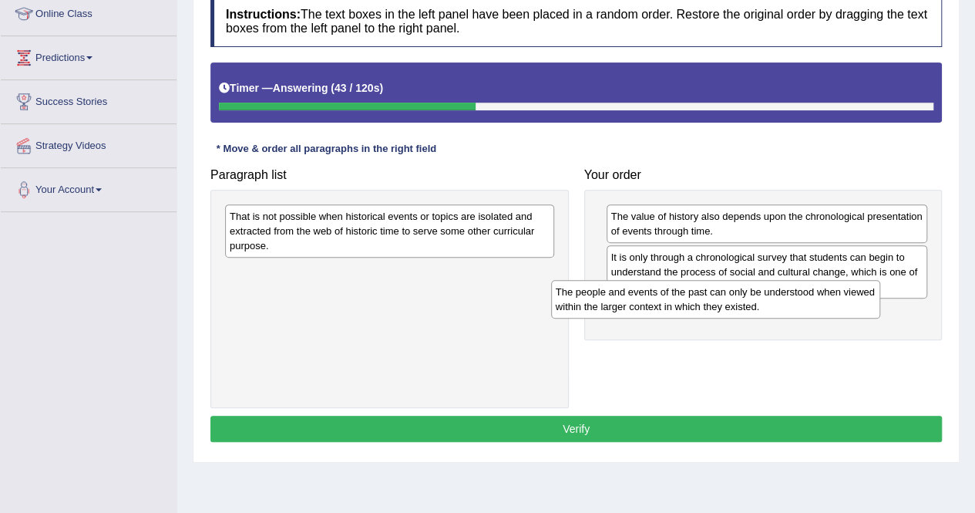
drag, startPoint x: 422, startPoint y: 287, endPoint x: 748, endPoint y: 308, distance: 326.7
click at [748, 308] on div "The people and events of the past can only be understood when viewed within the…" at bounding box center [715, 299] width 329 height 39
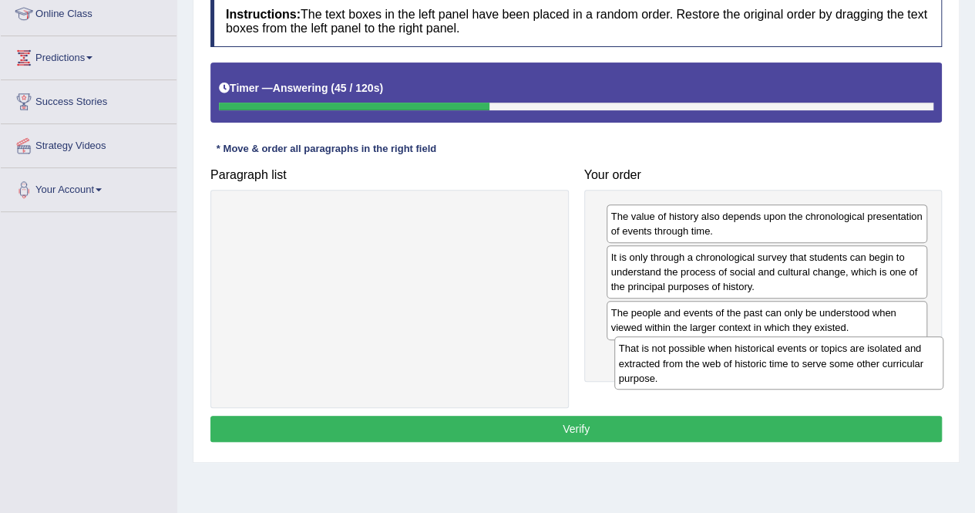
drag, startPoint x: 350, startPoint y: 230, endPoint x: 758, endPoint y: 358, distance: 427.8
click at [758, 358] on div "That is not possible when historical events or topics are isolated and extracte…" at bounding box center [778, 362] width 329 height 53
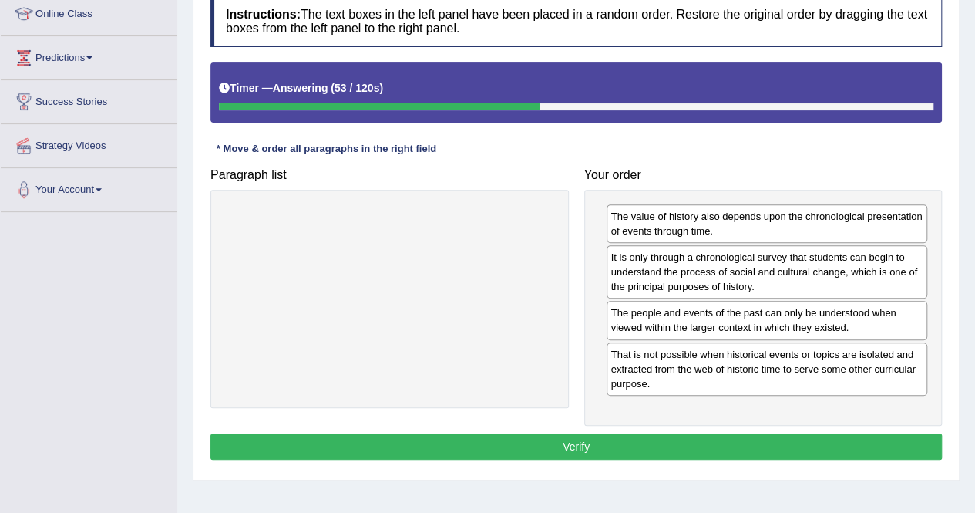
click at [711, 278] on div "It is only through a chronological survey that students can begin to understand…" at bounding box center [767, 271] width 321 height 53
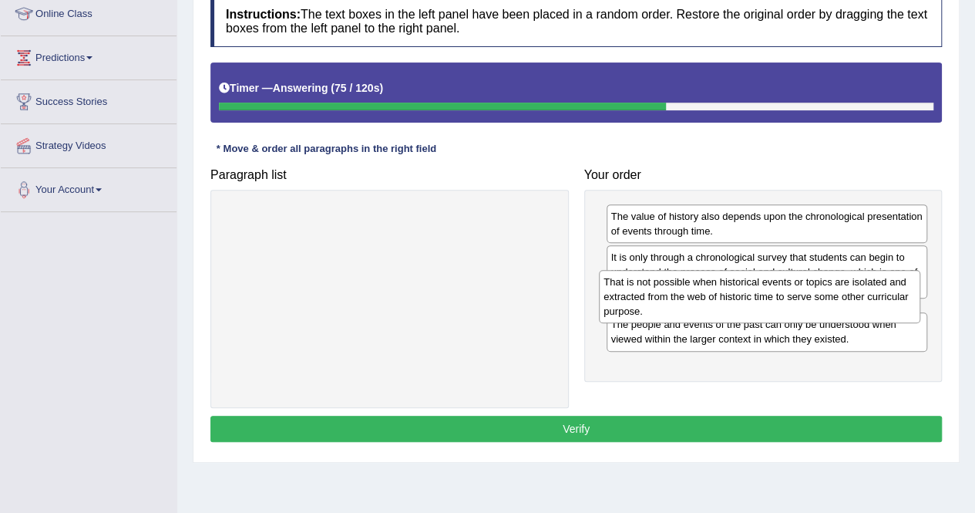
drag, startPoint x: 684, startPoint y: 376, endPoint x: 680, endPoint y: 314, distance: 61.8
click at [680, 314] on div "That is not possible when historical events or topics are isolated and extracte…" at bounding box center [759, 296] width 321 height 53
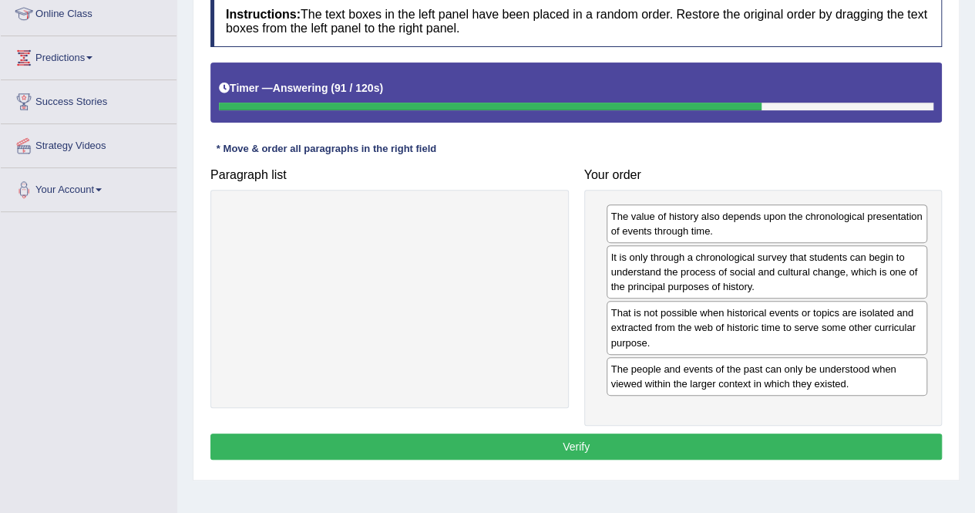
click at [700, 438] on button "Verify" at bounding box center [575, 446] width 731 height 26
